Goal: Task Accomplishment & Management: Complete application form

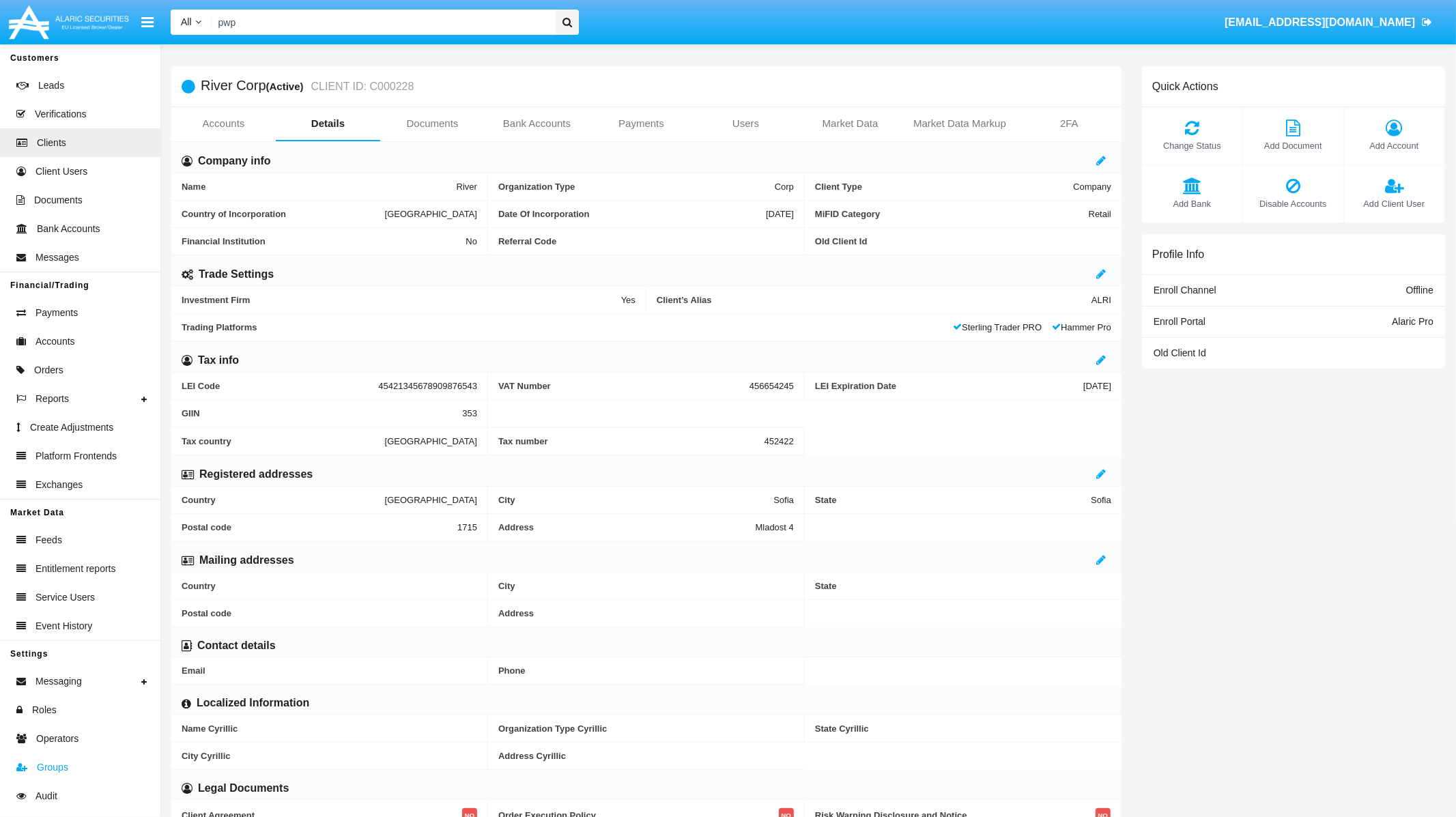
click at [58, 768] on span "Groups" at bounding box center [53, 767] width 31 height 14
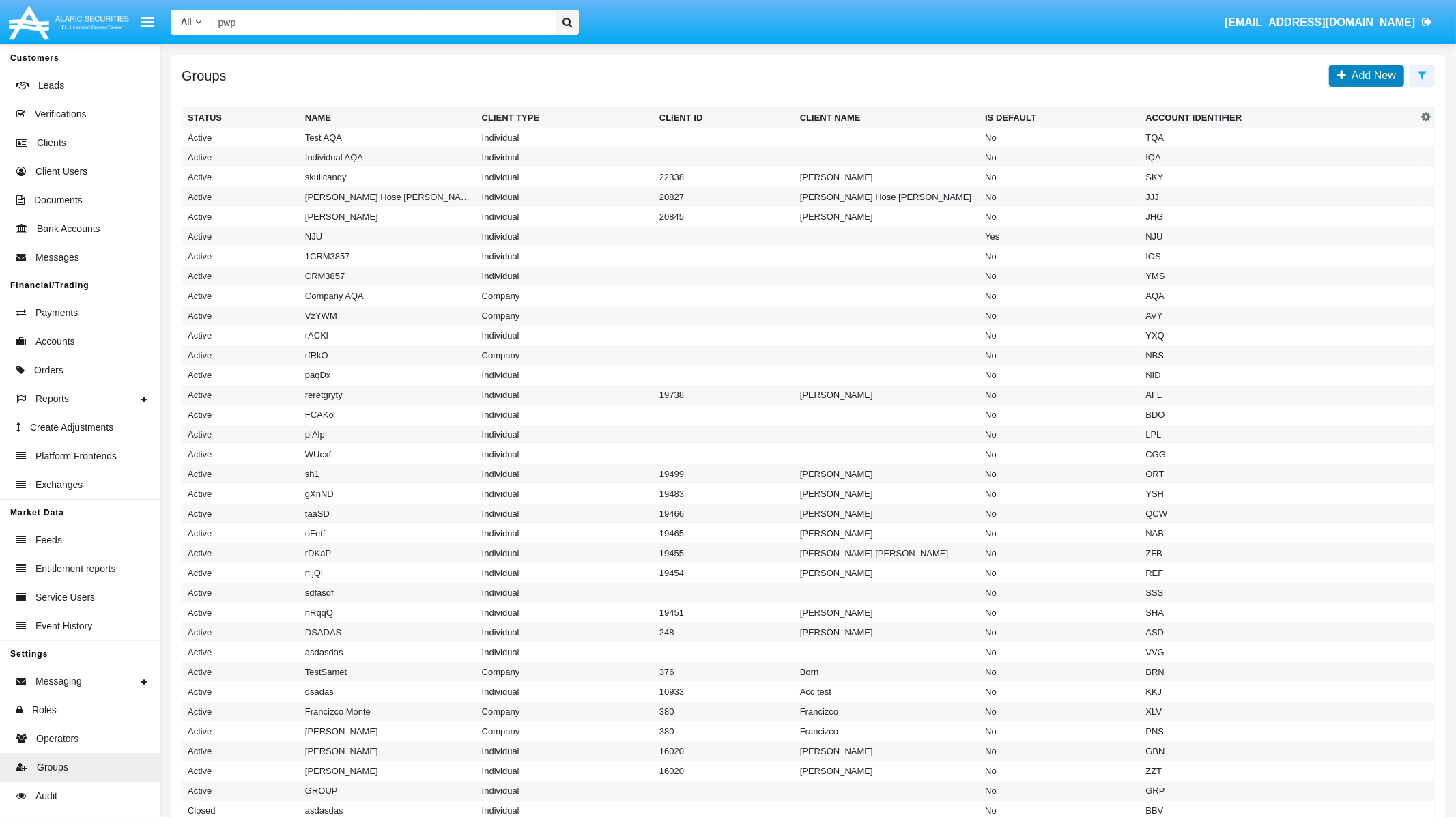
click at [1368, 66] on link "Add New" at bounding box center [1366, 75] width 75 height 22
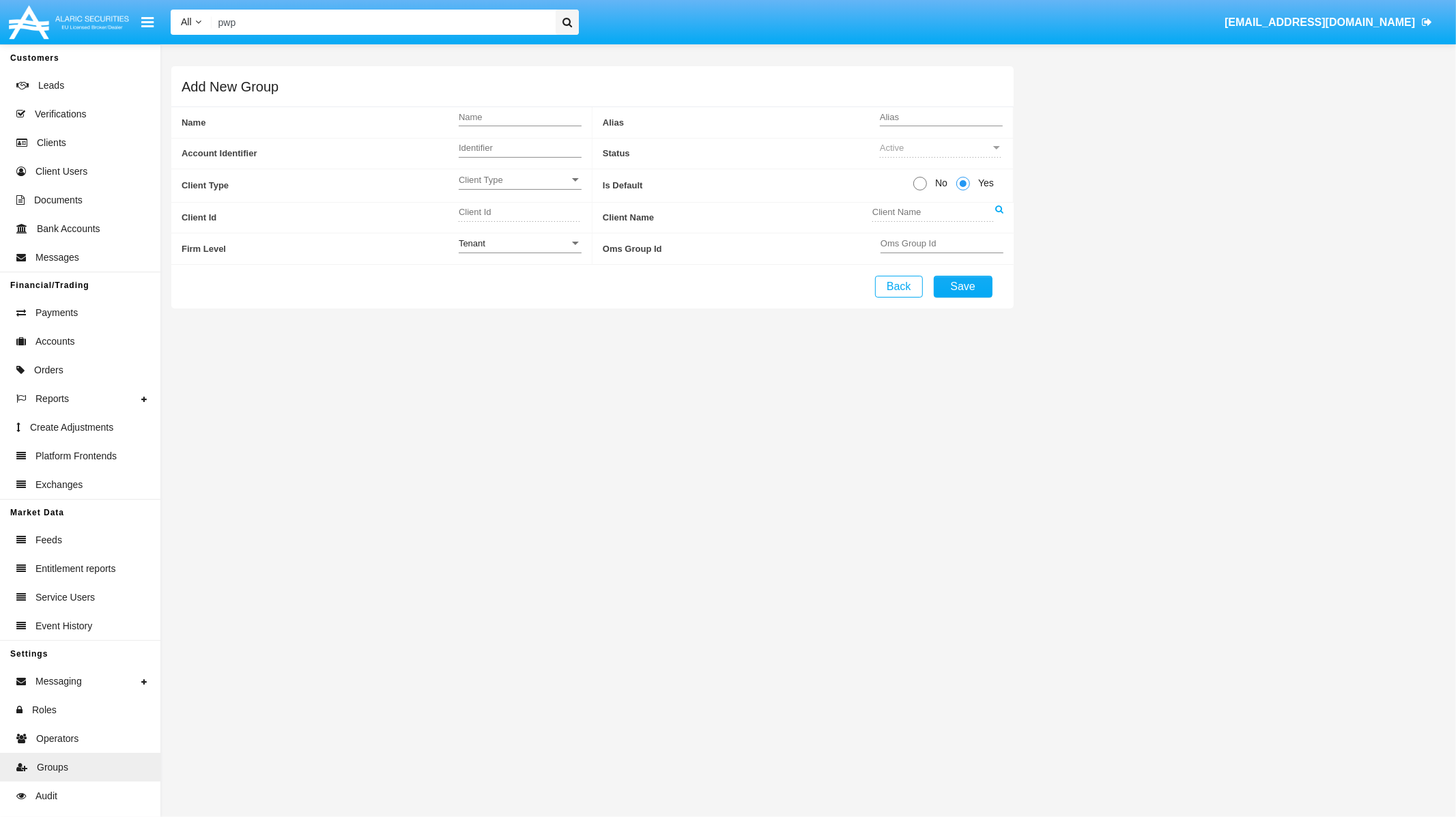
click at [509, 181] on span "Client Type" at bounding box center [514, 180] width 110 height 11
click at [504, 213] on span "Company" at bounding box center [520, 214] width 123 height 26
click at [1000, 211] on icon at bounding box center [999, 209] width 9 height 9
click at [997, 210] on icon at bounding box center [999, 209] width 9 height 9
click at [553, 114] on input "Name" at bounding box center [520, 117] width 123 height 11
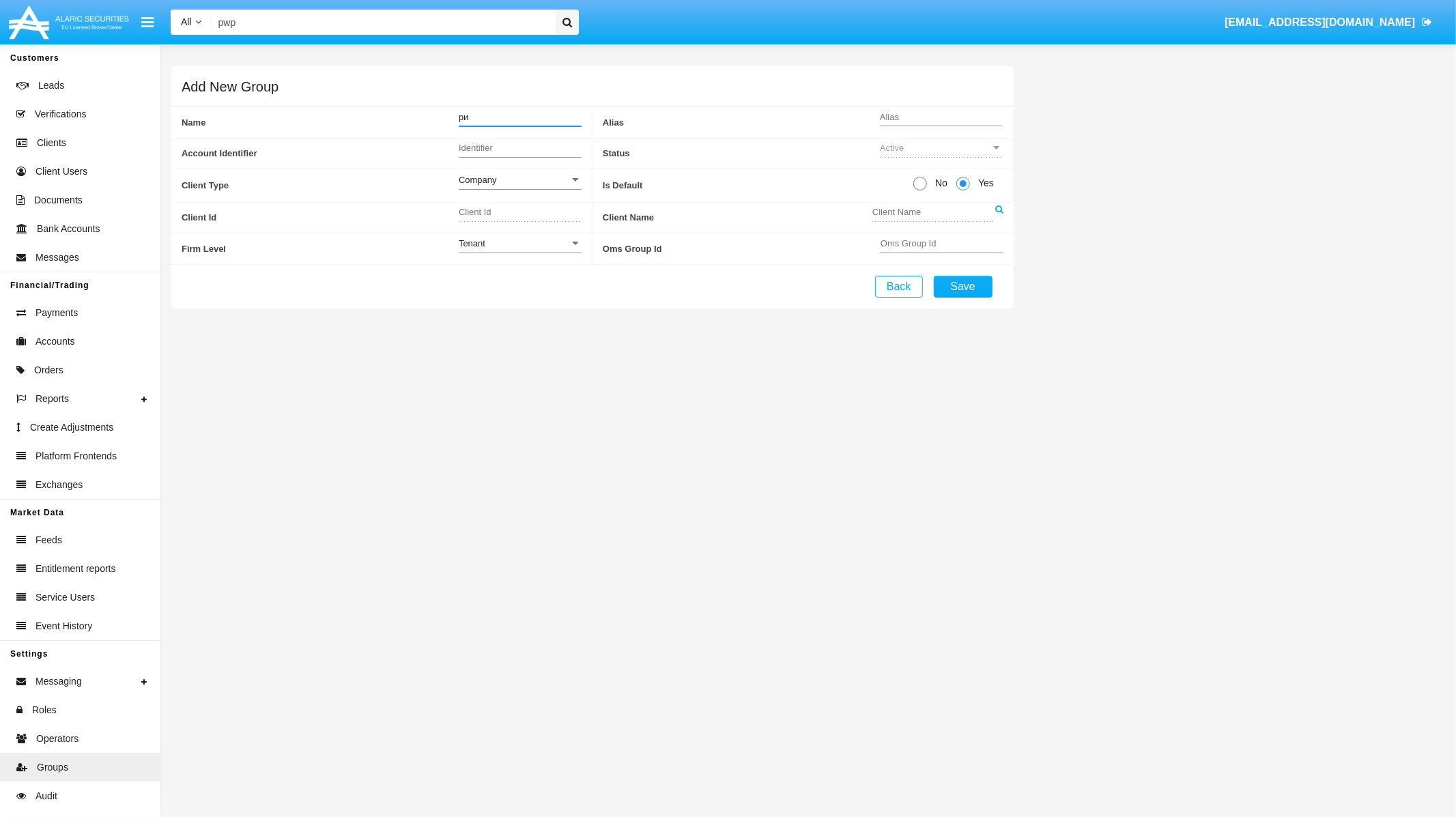
type input "р"
type input "River"
click at [925, 186] on span at bounding box center [920, 183] width 14 height 14
click at [920, 191] on input "No" at bounding box center [920, 191] width 1 height 1
radio input "true"
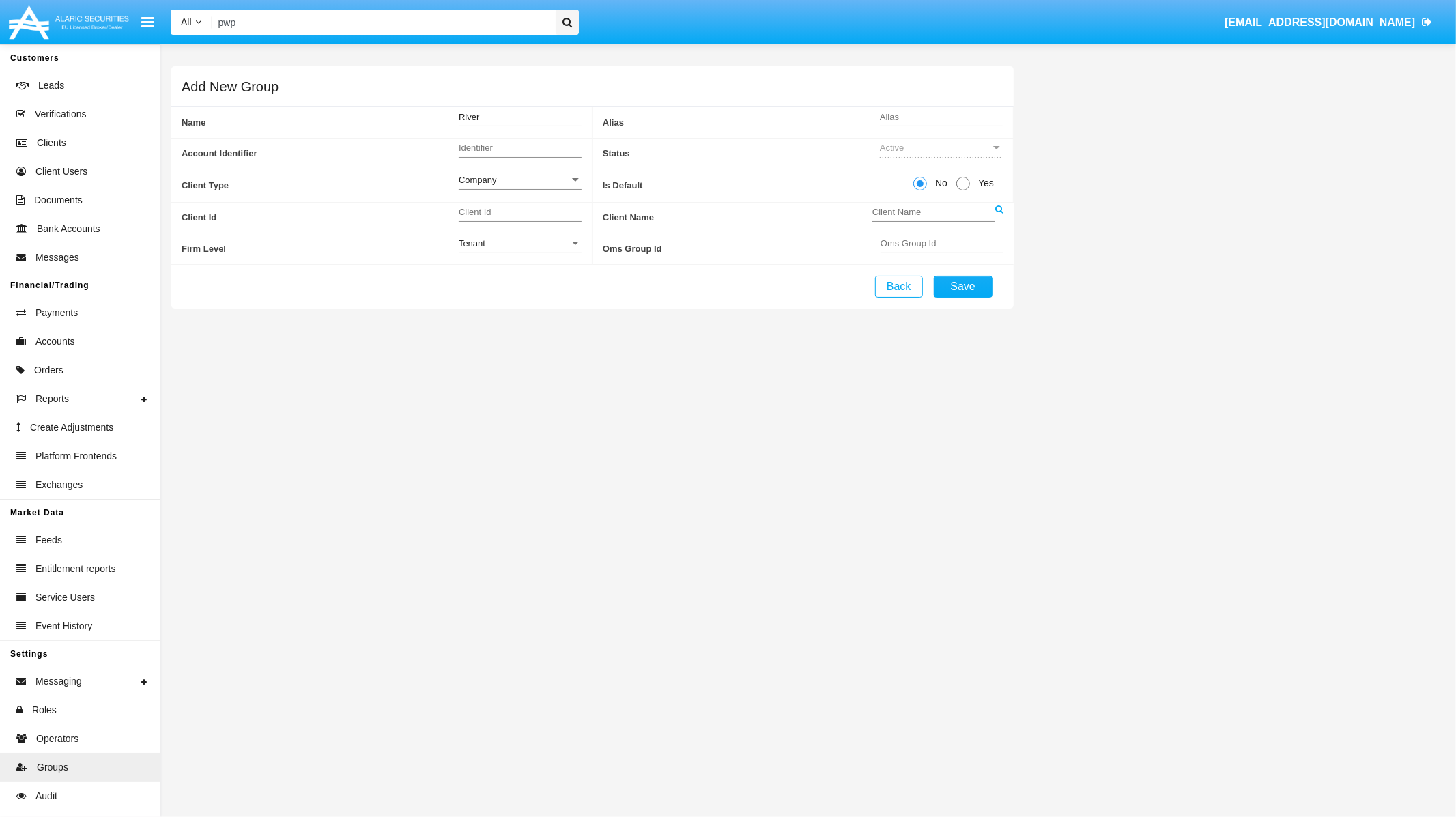
click at [1003, 213] on icon at bounding box center [999, 209] width 9 height 9
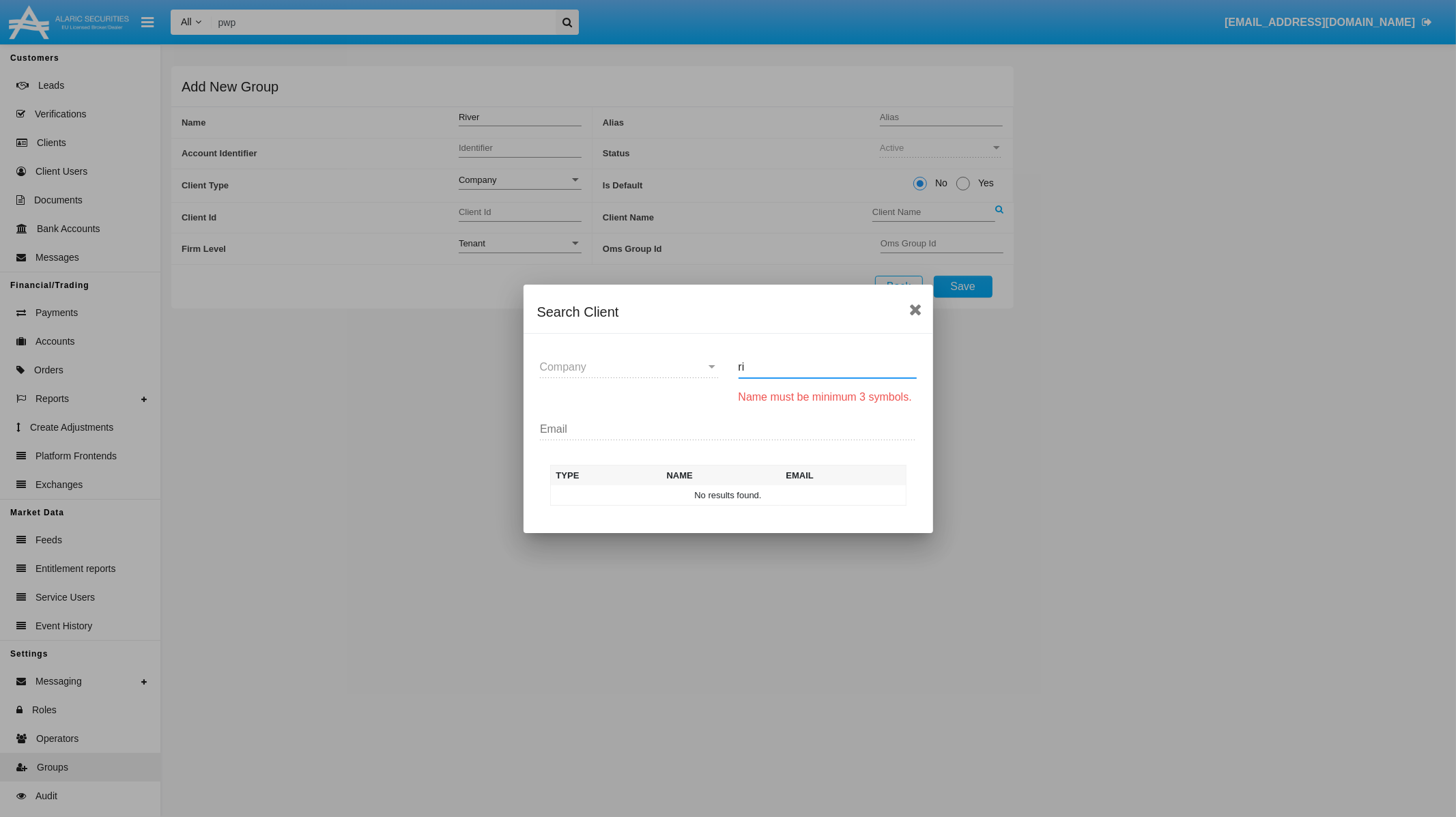
type input "r"
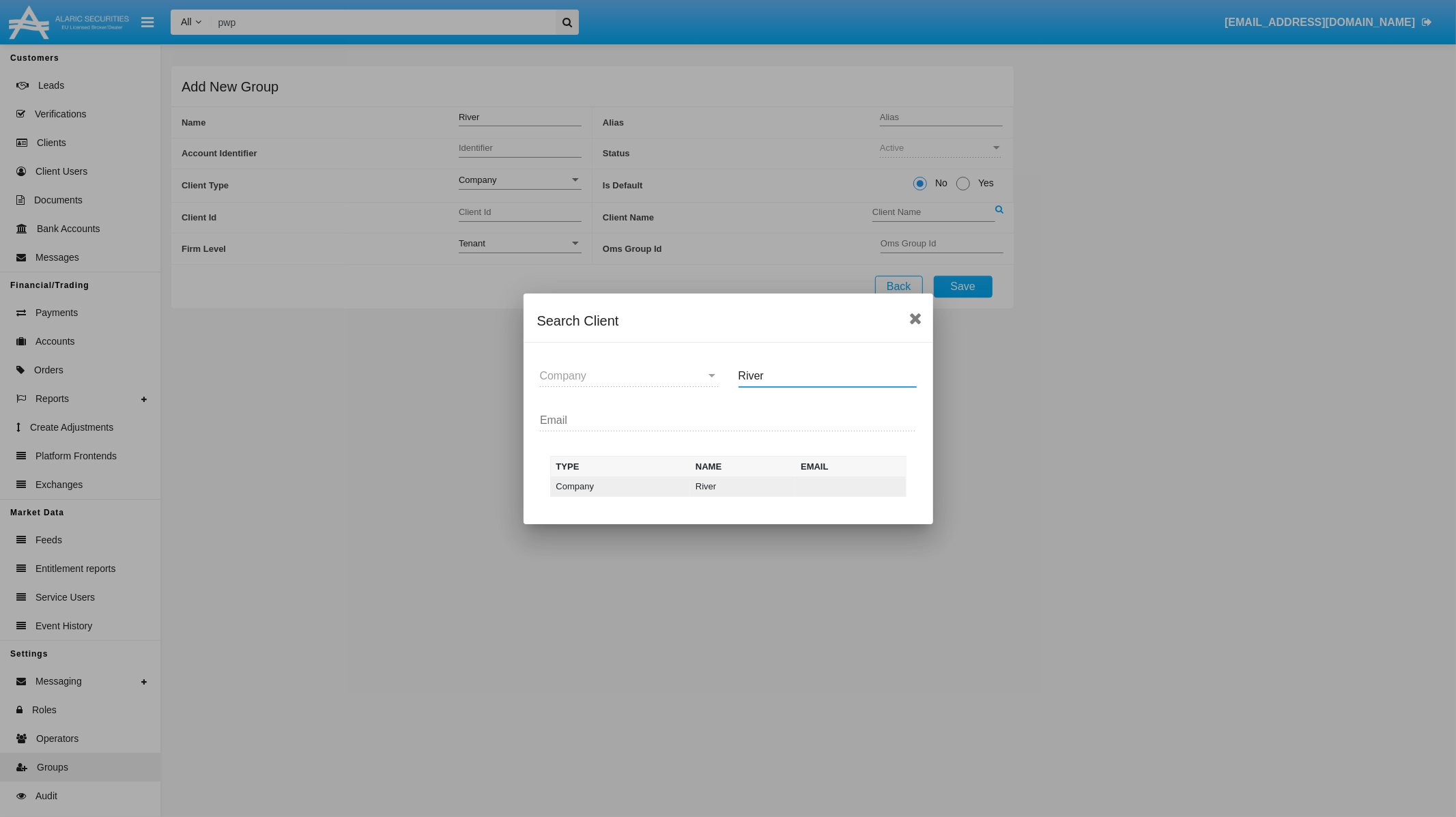
type input "River"
click at [706, 495] on td "River" at bounding box center [743, 486] width 105 height 21
type input "228"
type input "River"
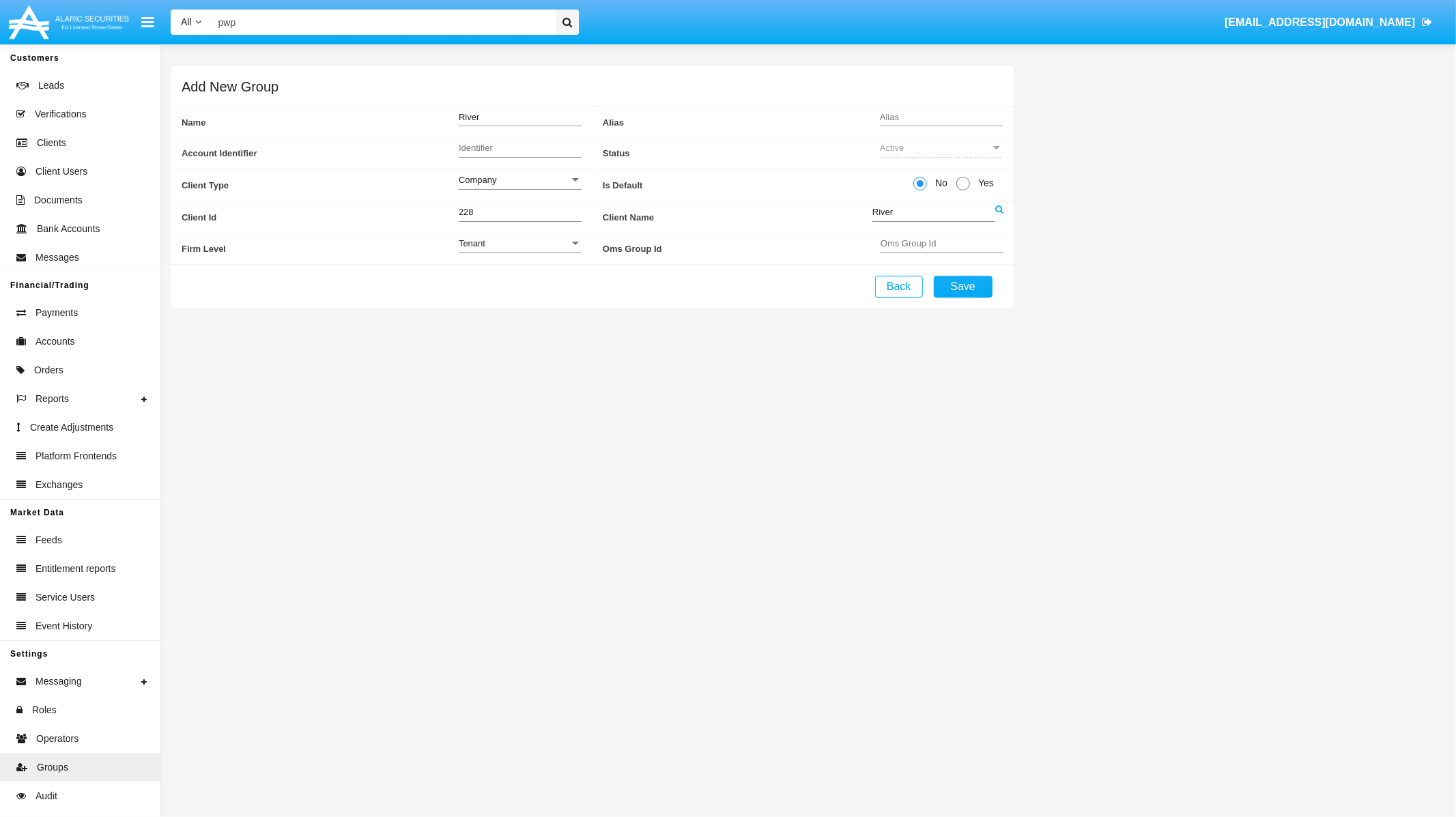
click at [999, 209] on icon at bounding box center [999, 209] width 9 height 9
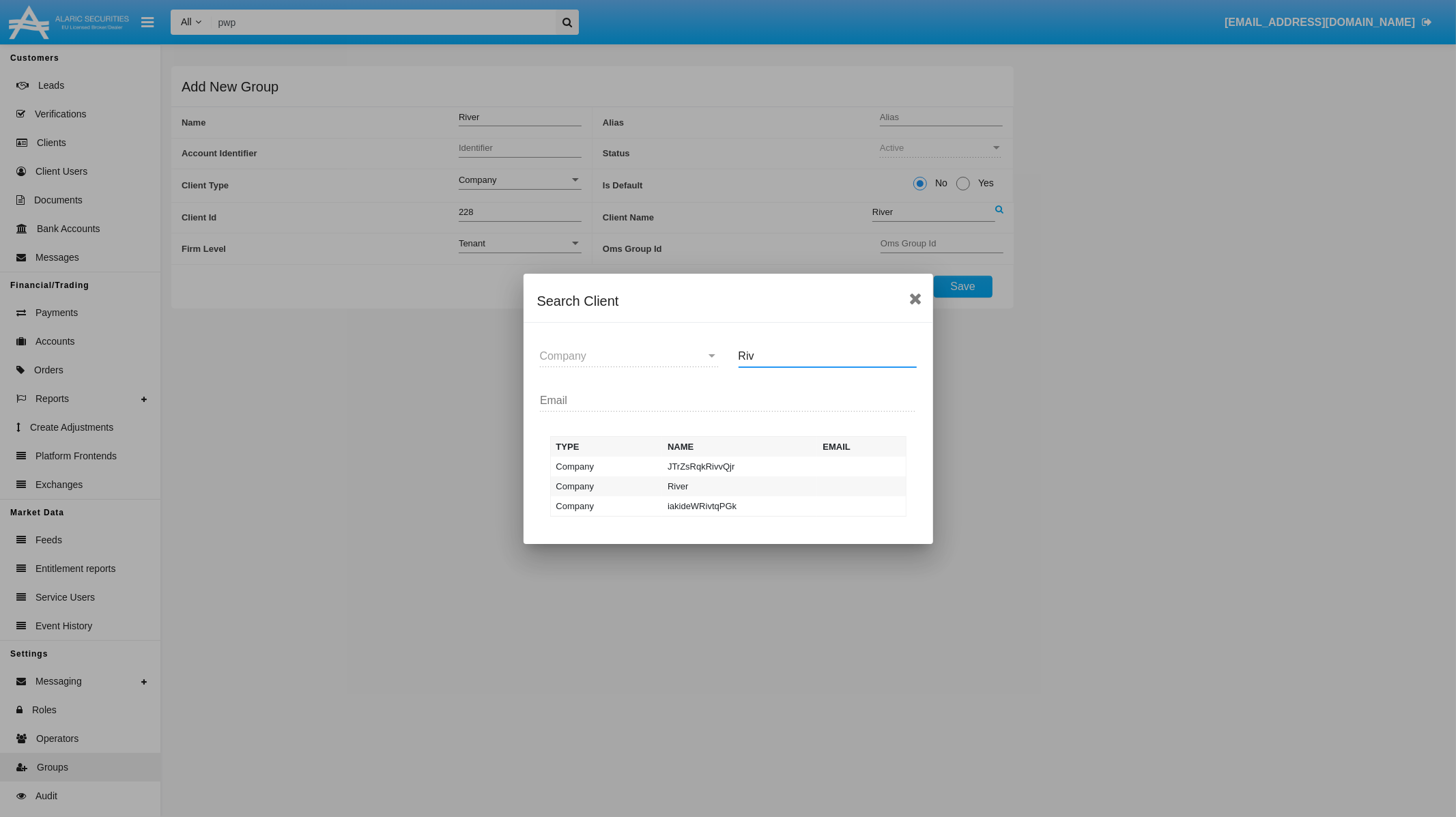
type input "Riv"
